Goal: Obtain resource: Obtain resource

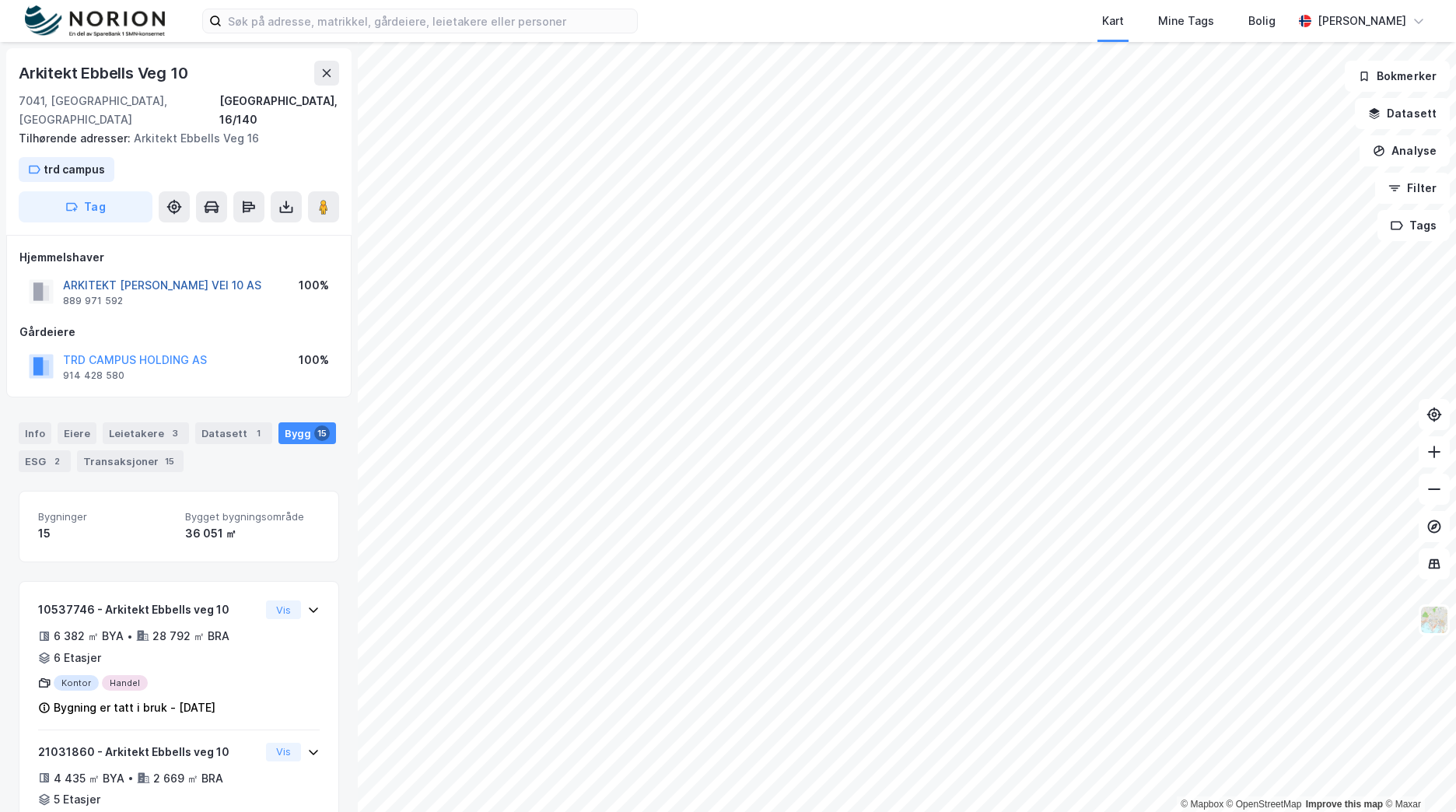
click at [0, 0] on button "ARKITEKT [PERSON_NAME] VEI 10 AS" at bounding box center [0, 0] width 0 height 0
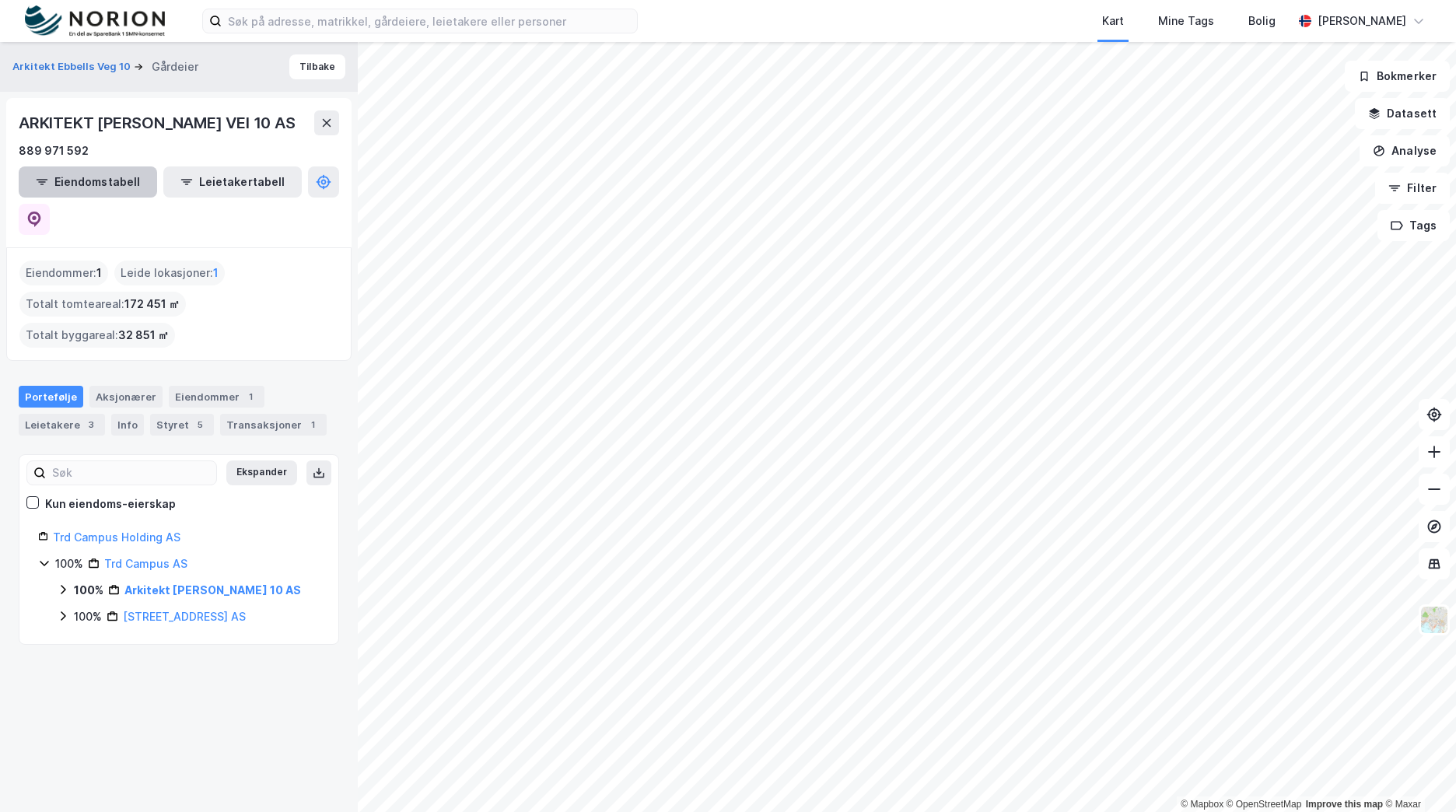
click at [106, 190] on button "Eiendomstabell" at bounding box center [87, 182] width 139 height 31
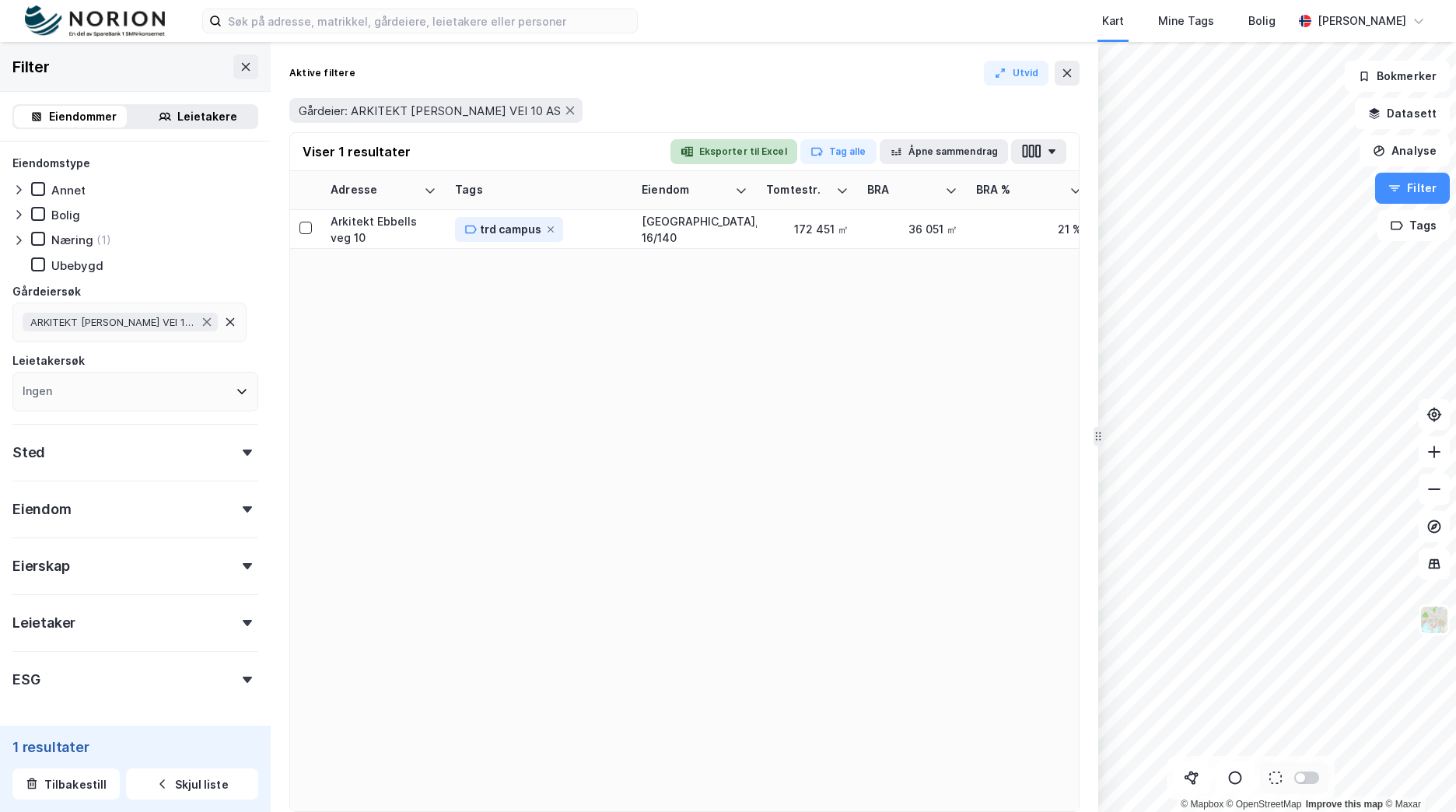
click at [747, 151] on button "Eksporter til Excel" at bounding box center [734, 151] width 127 height 25
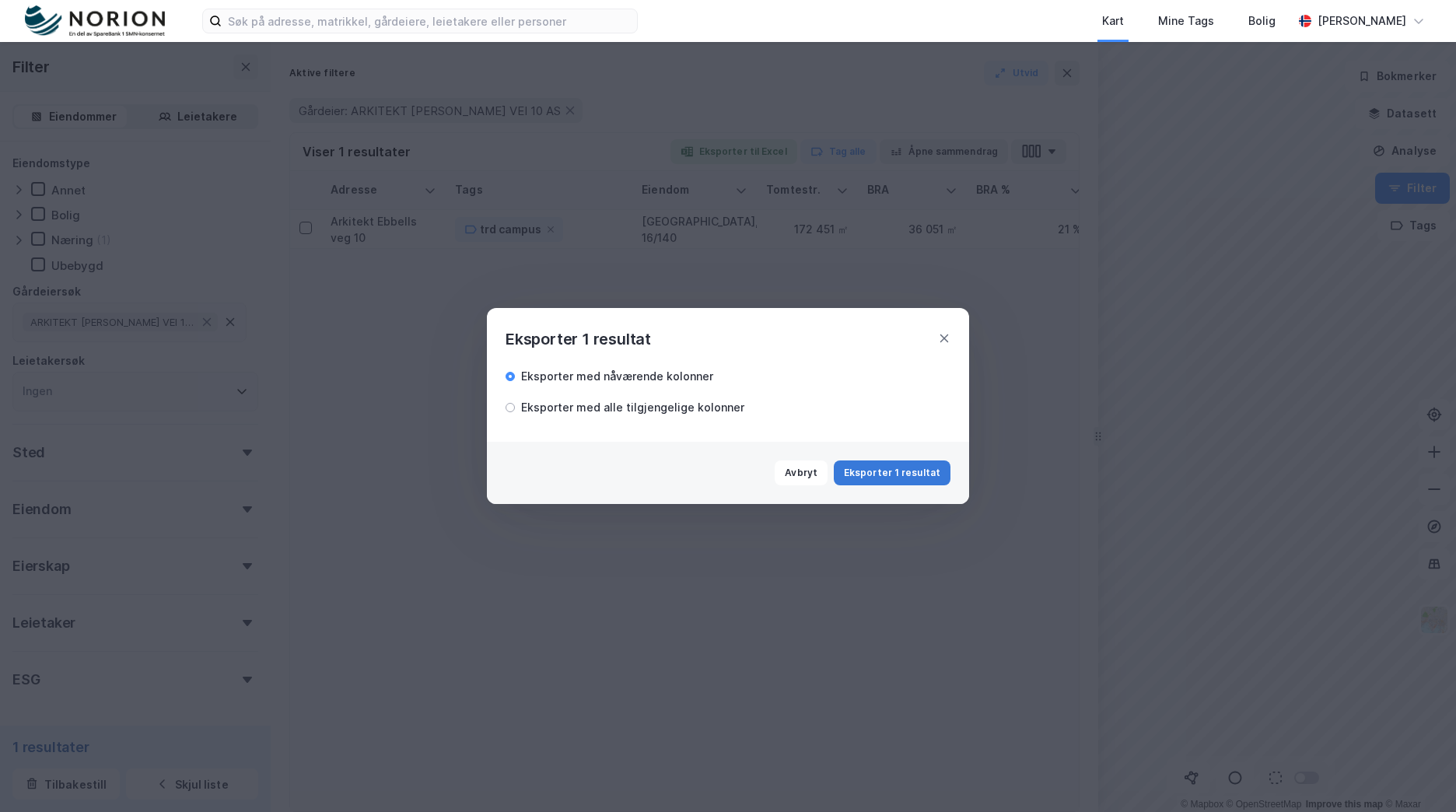
click at [894, 466] on button "Eksporter 1 resultat" at bounding box center [891, 473] width 117 height 25
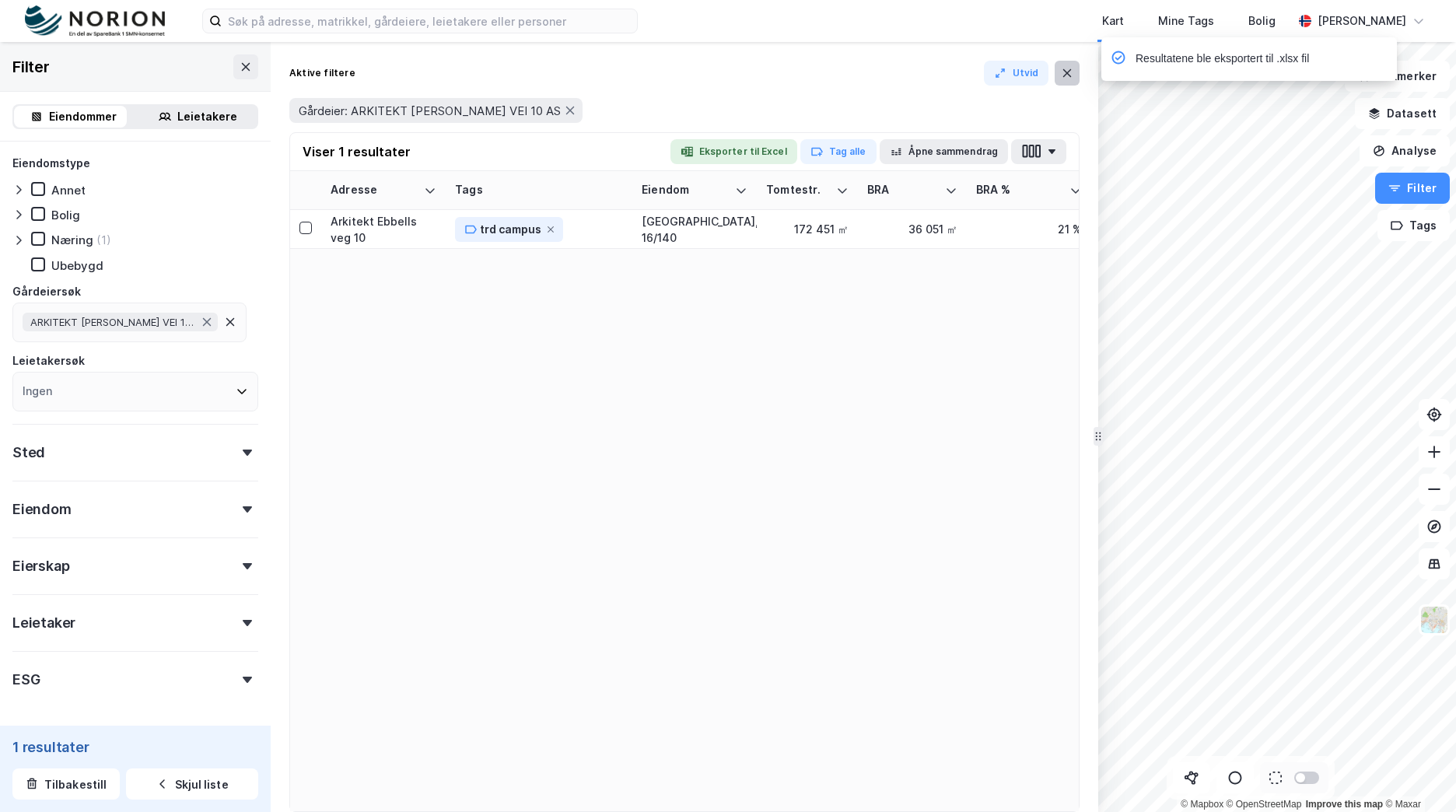
click at [1072, 74] on icon at bounding box center [1067, 74] width 13 height 13
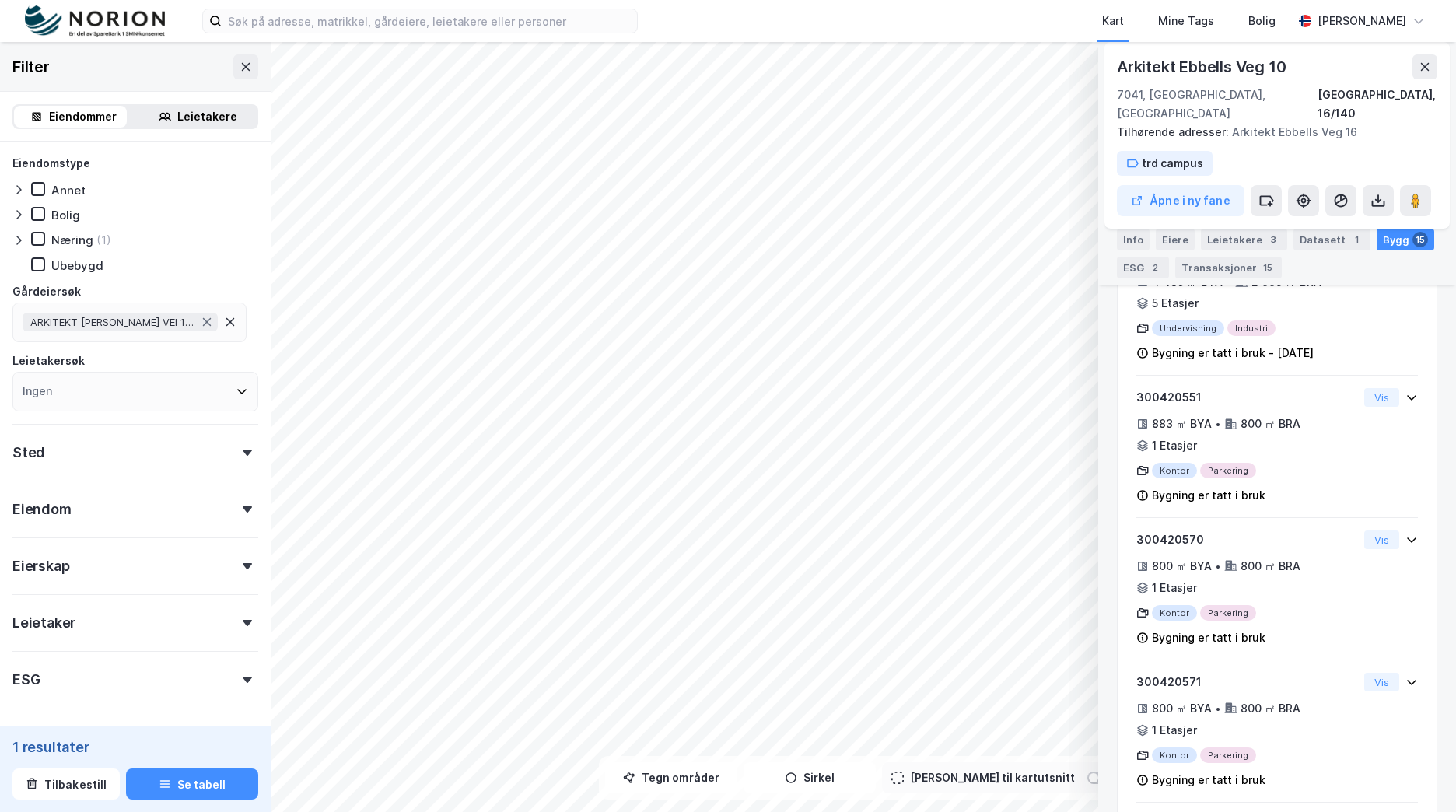
scroll to position [497, 0]
click at [239, 69] on icon at bounding box center [246, 67] width 13 height 13
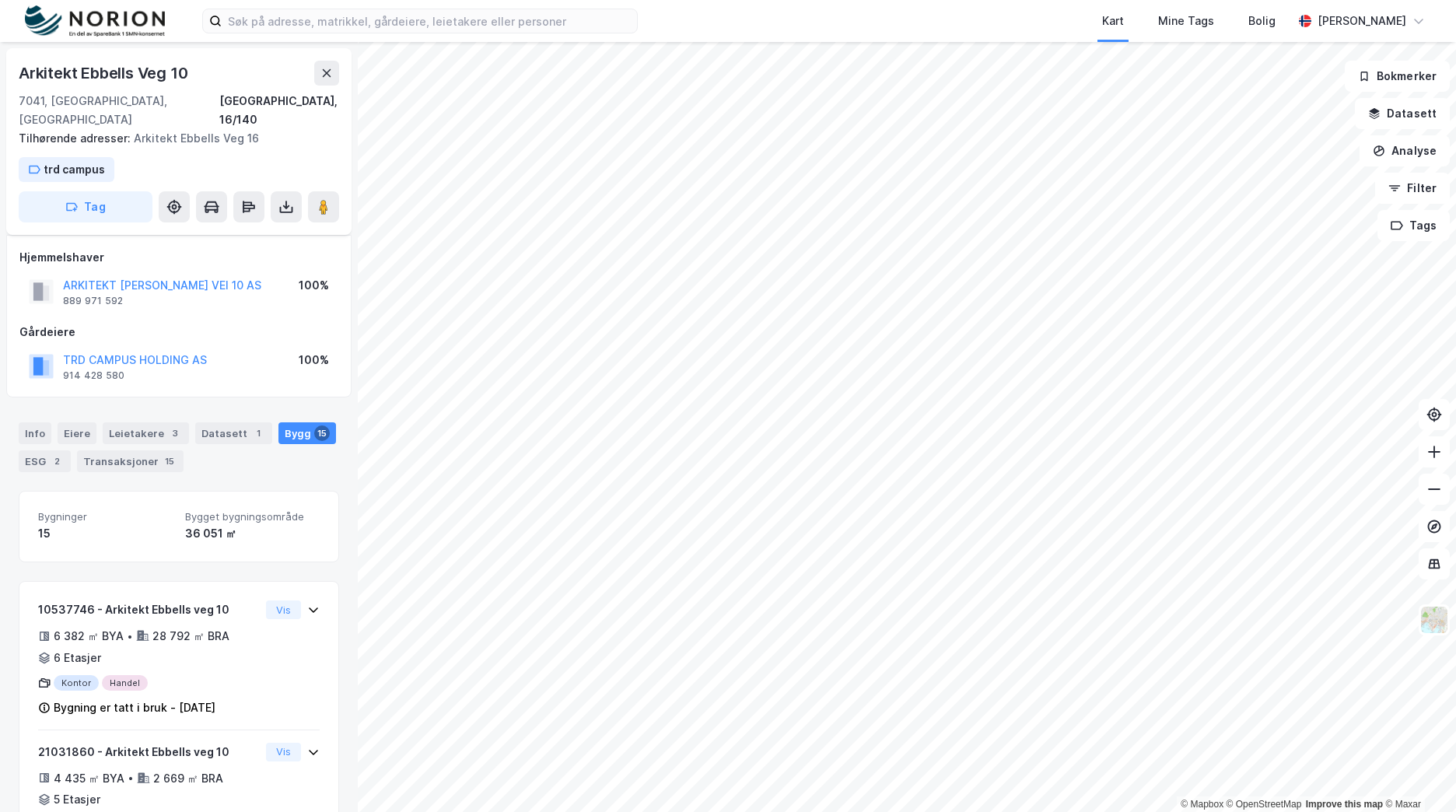
scroll to position [497, 0]
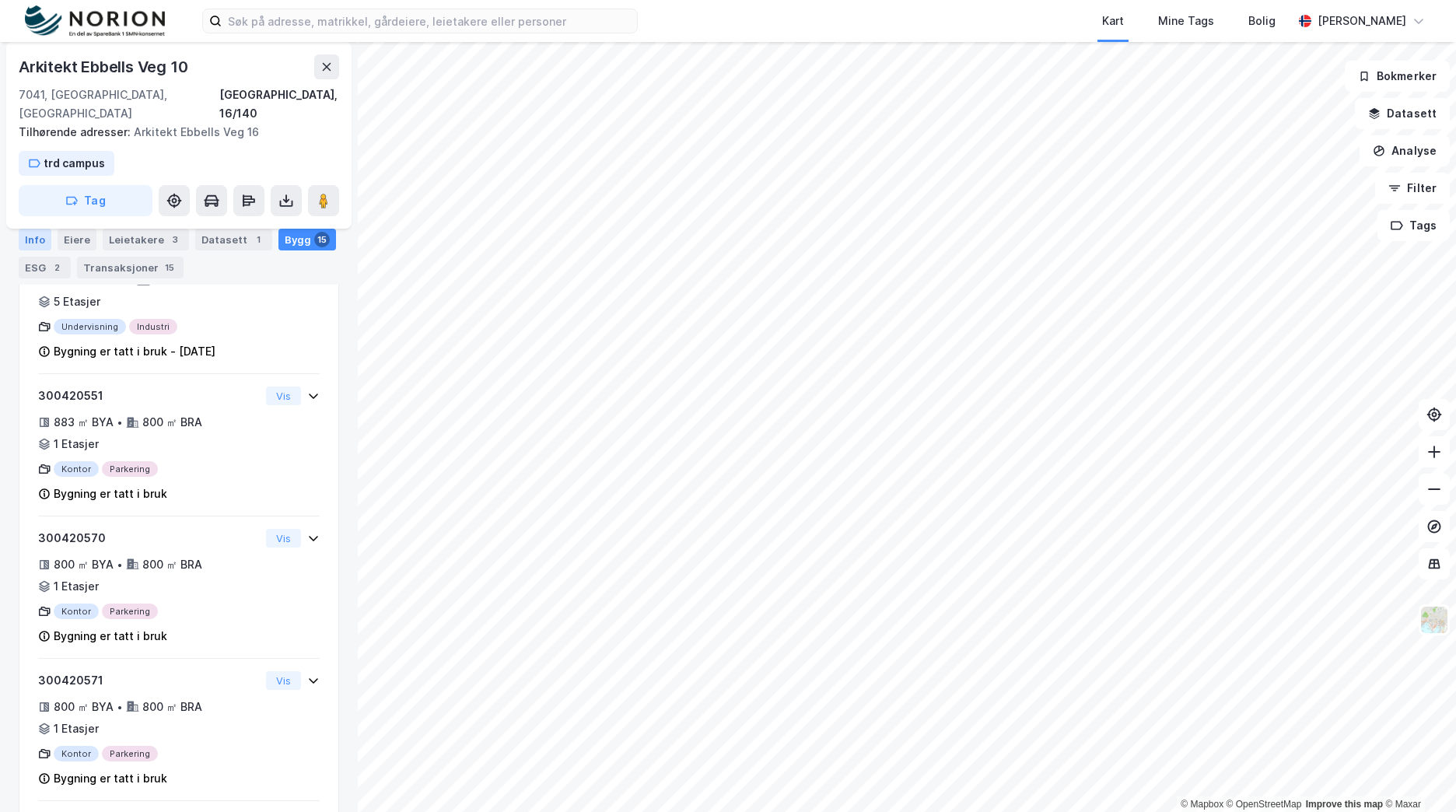
click at [33, 236] on div "Info" at bounding box center [35, 240] width 33 height 22
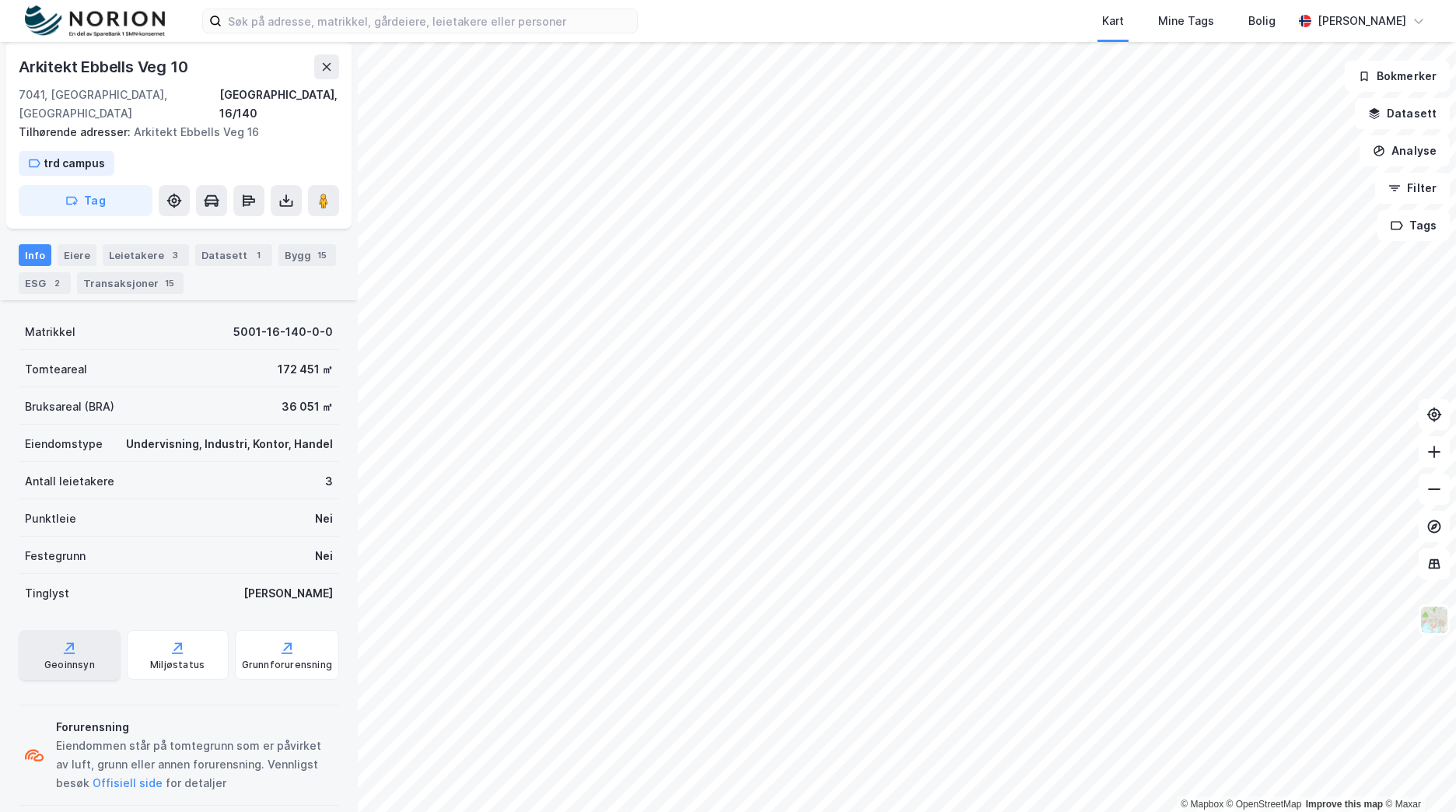
click at [88, 658] on div "Geoinnsyn" at bounding box center [69, 665] width 51 height 13
